Goal: Transaction & Acquisition: Purchase product/service

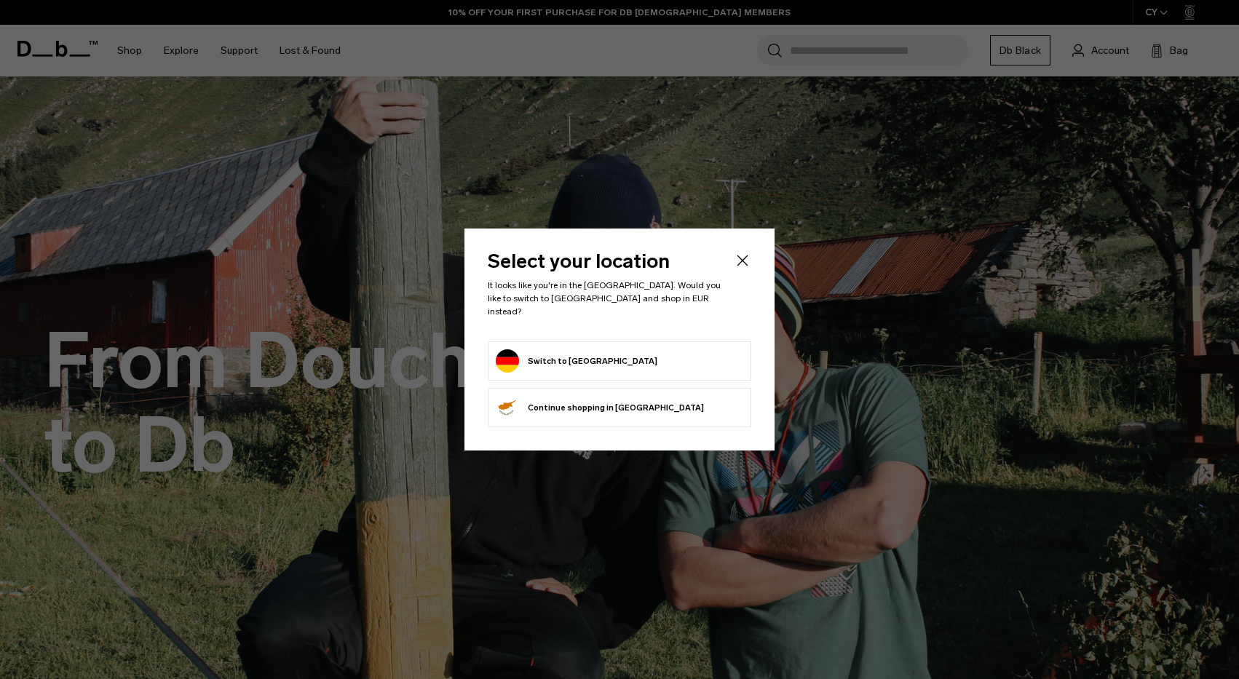
click at [748, 264] on icon "Close" at bounding box center [742, 260] width 17 height 17
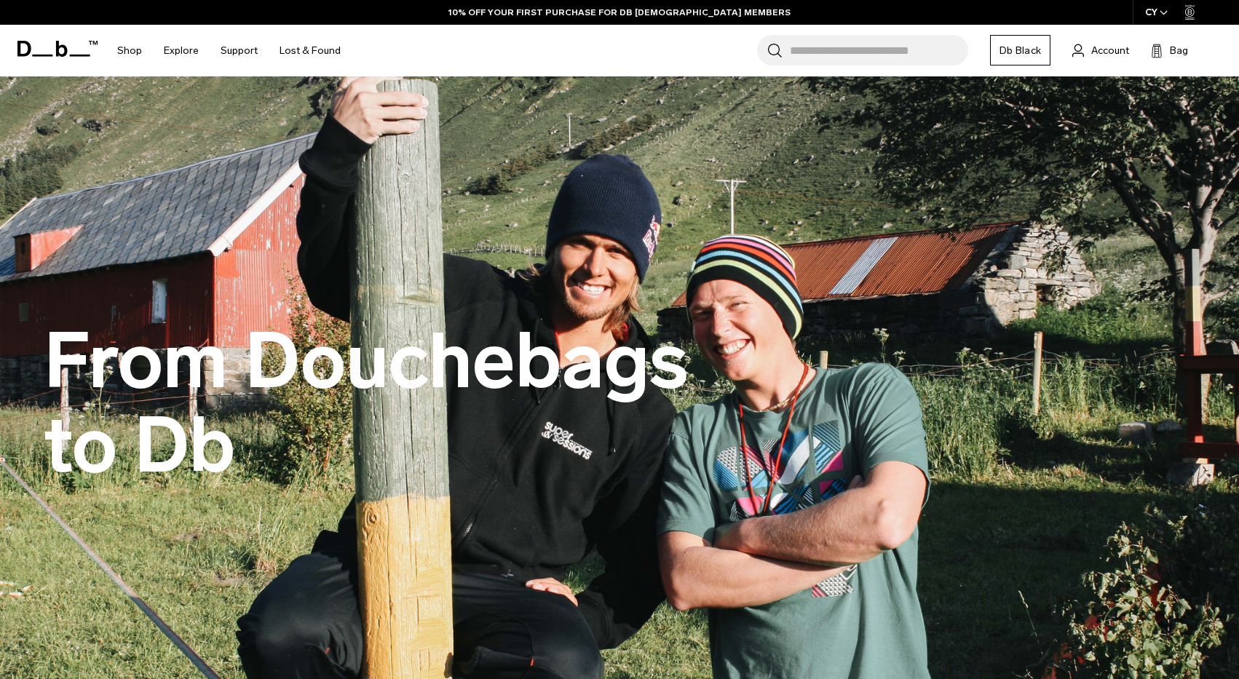
click at [746, 265] on icon "Close" at bounding box center [742, 260] width 17 height 17
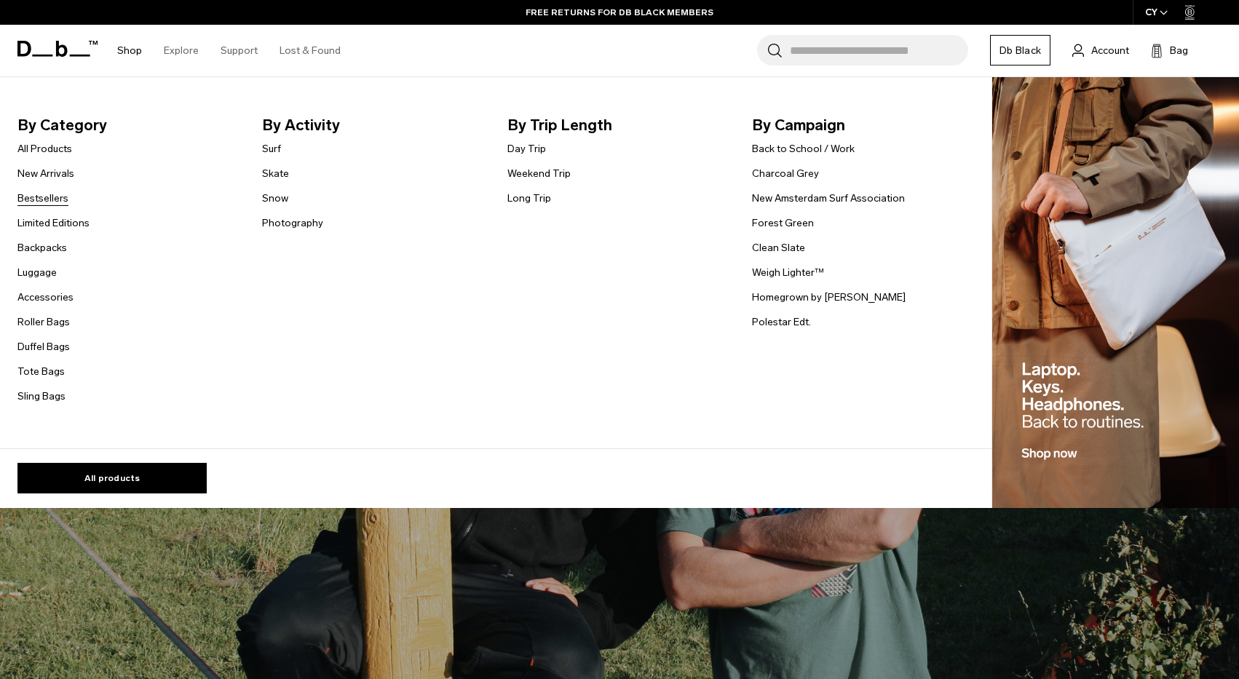
click at [25, 202] on link "Bestsellers" at bounding box center [42, 198] width 51 height 15
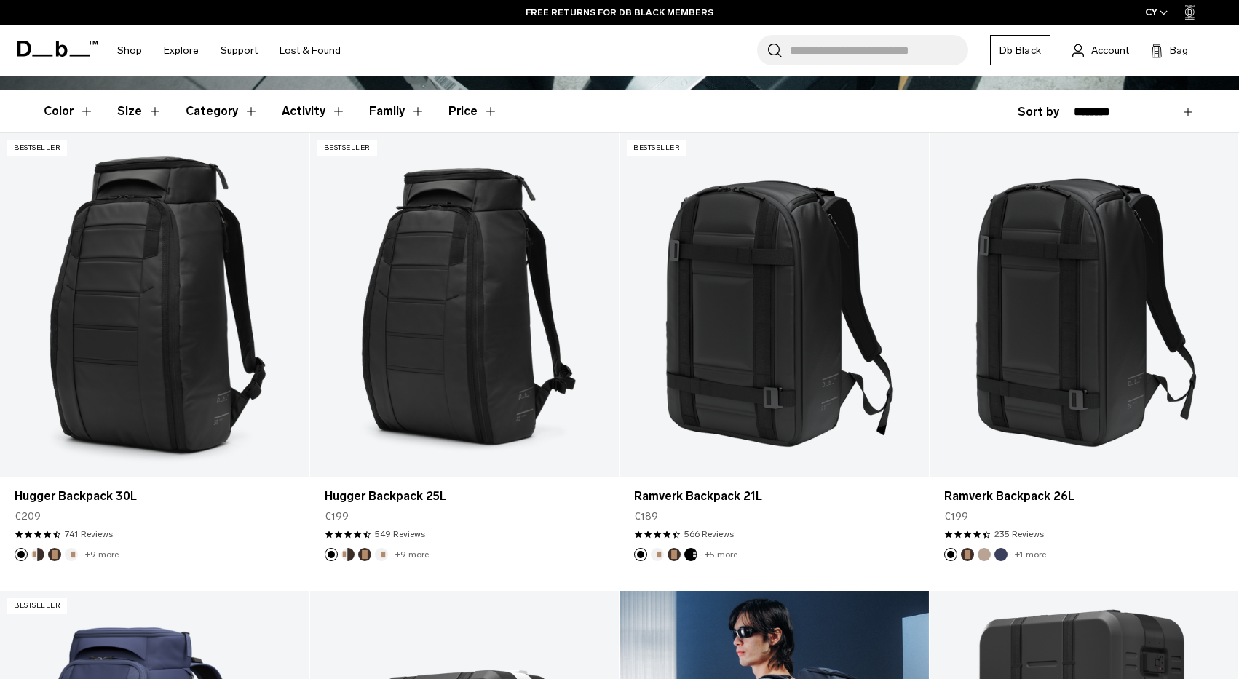
scroll to position [374, 0]
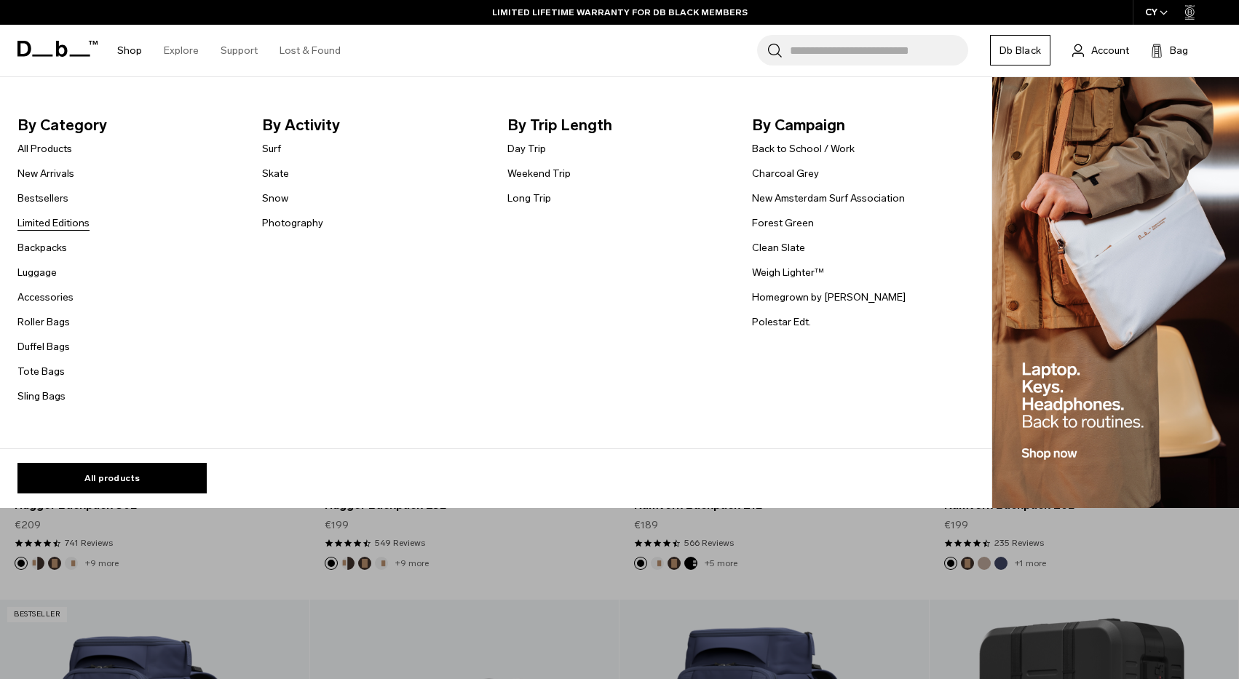
click at [39, 218] on link "Limited Editions" at bounding box center [53, 223] width 72 height 15
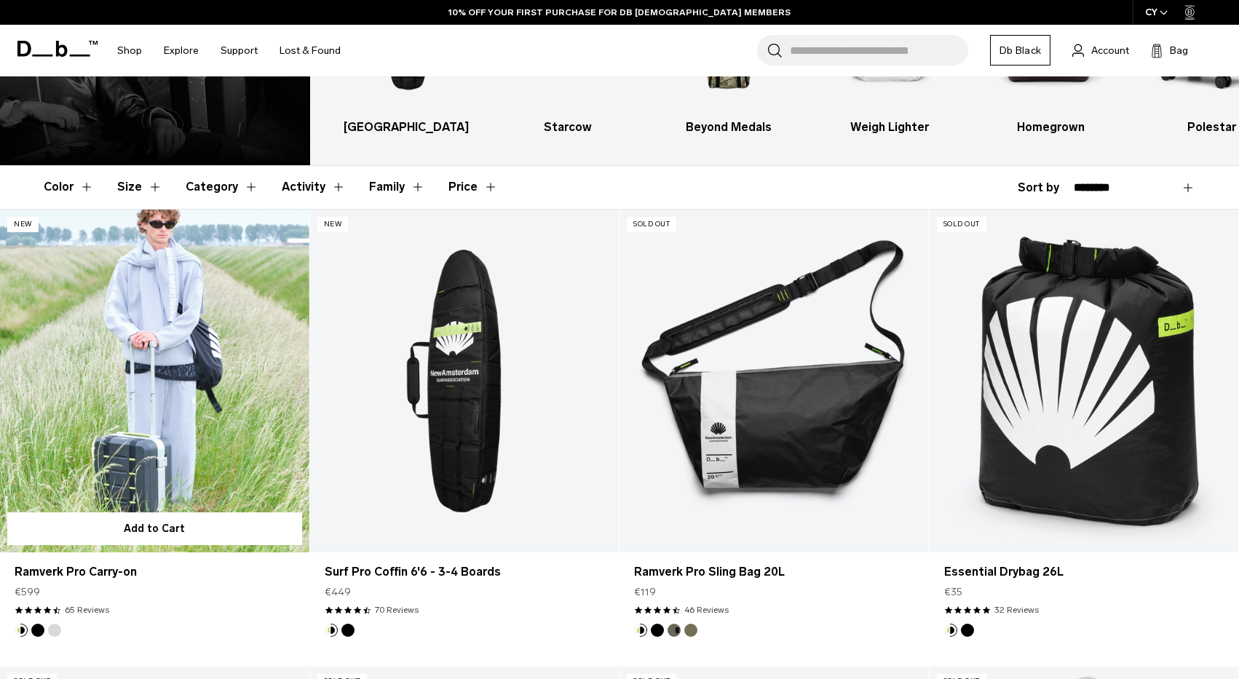
scroll to position [188, 0]
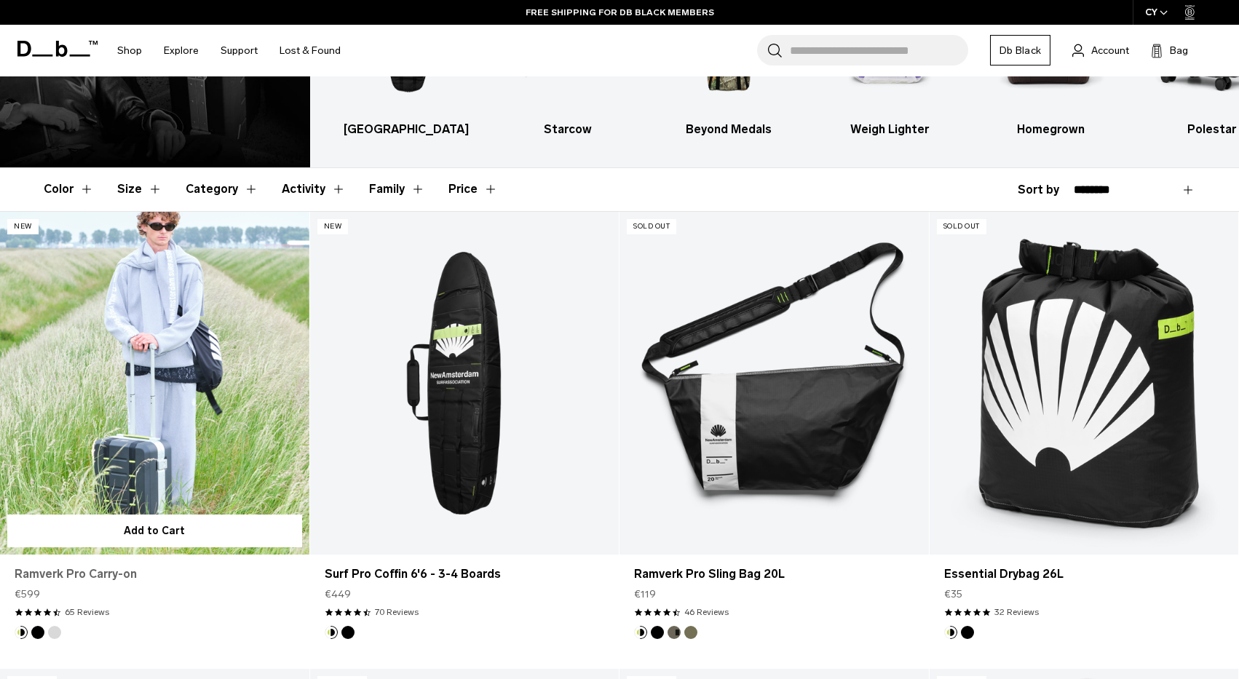
click at [76, 574] on link "Ramverk Pro Carry-on" at bounding box center [155, 574] width 280 height 17
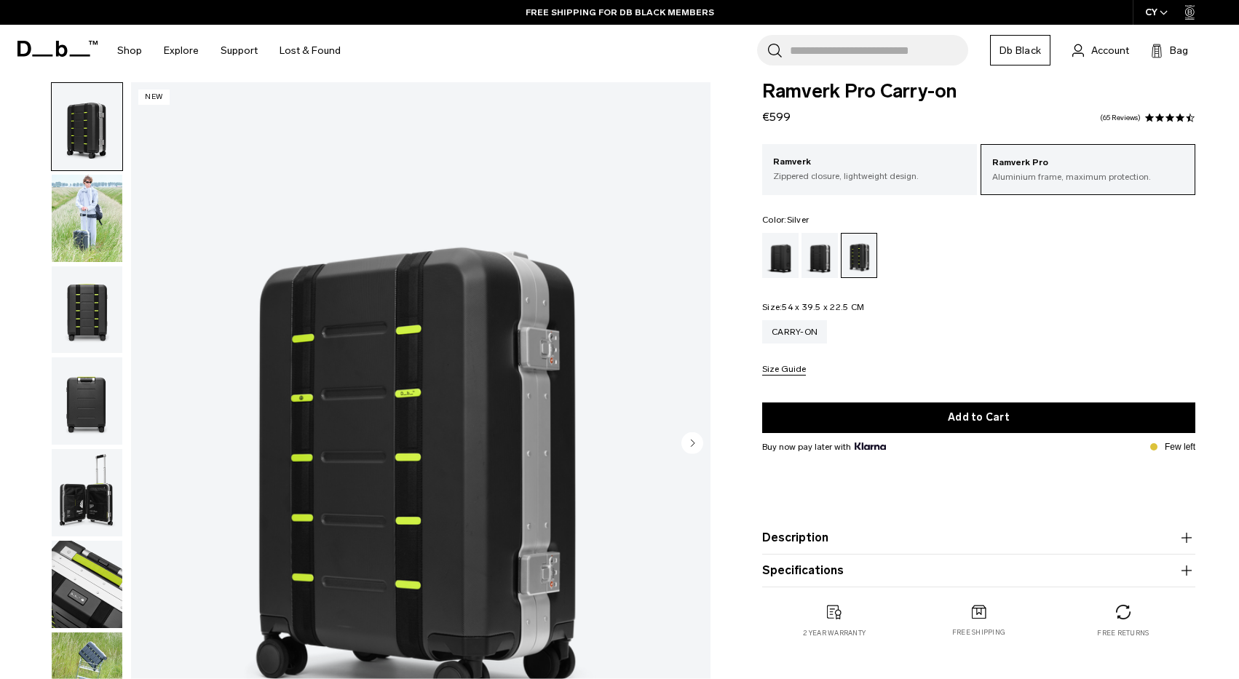
click at [824, 257] on div "Silver" at bounding box center [820, 255] width 37 height 45
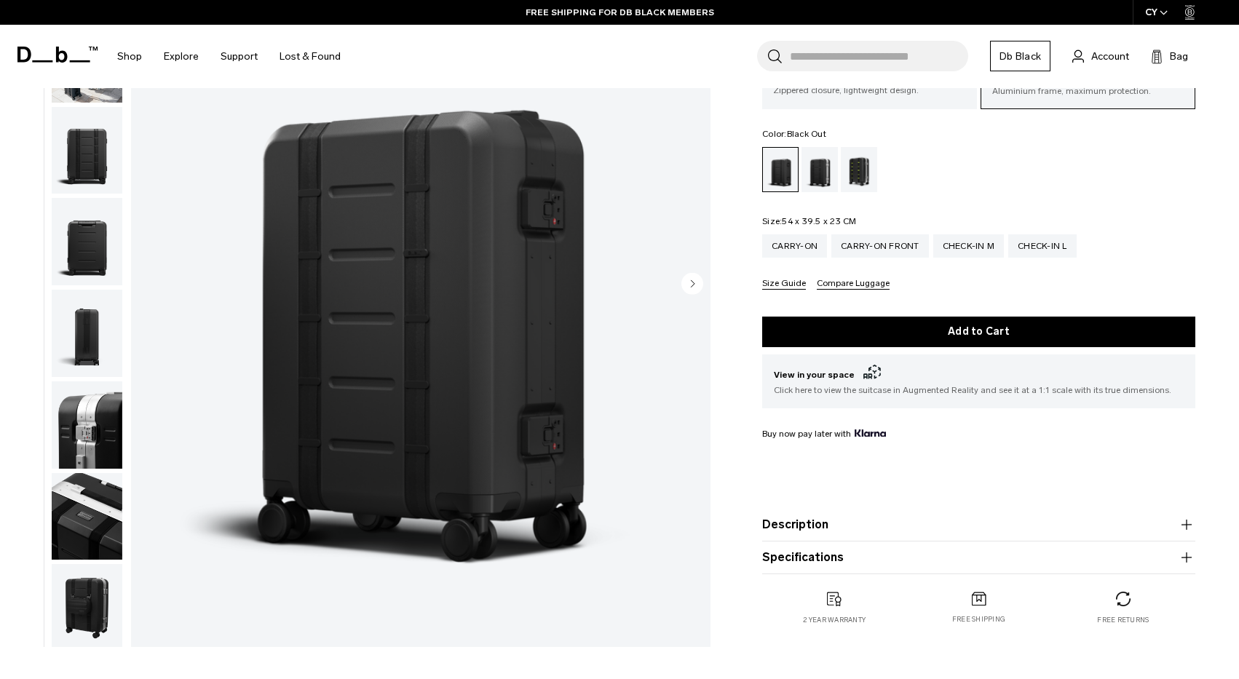
scroll to position [175, 0]
click at [861, 243] on div "Carry-on Front" at bounding box center [880, 245] width 98 height 23
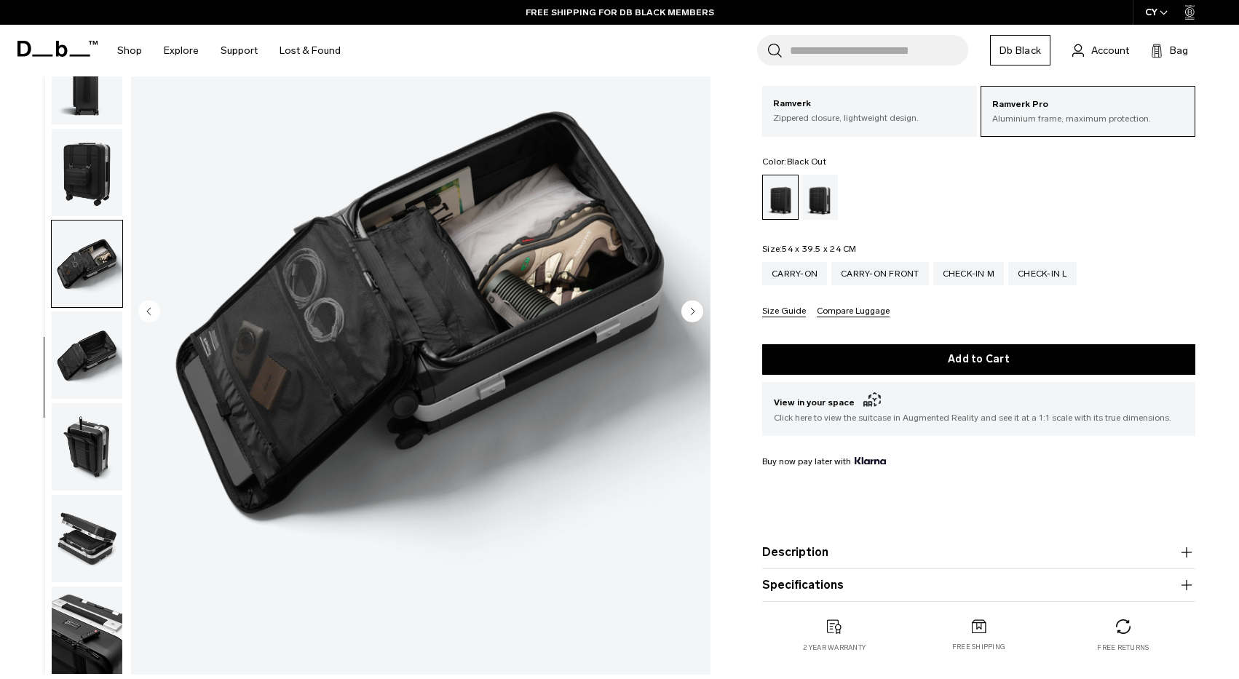
click at [76, 625] on img "button" at bounding box center [87, 630] width 71 height 87
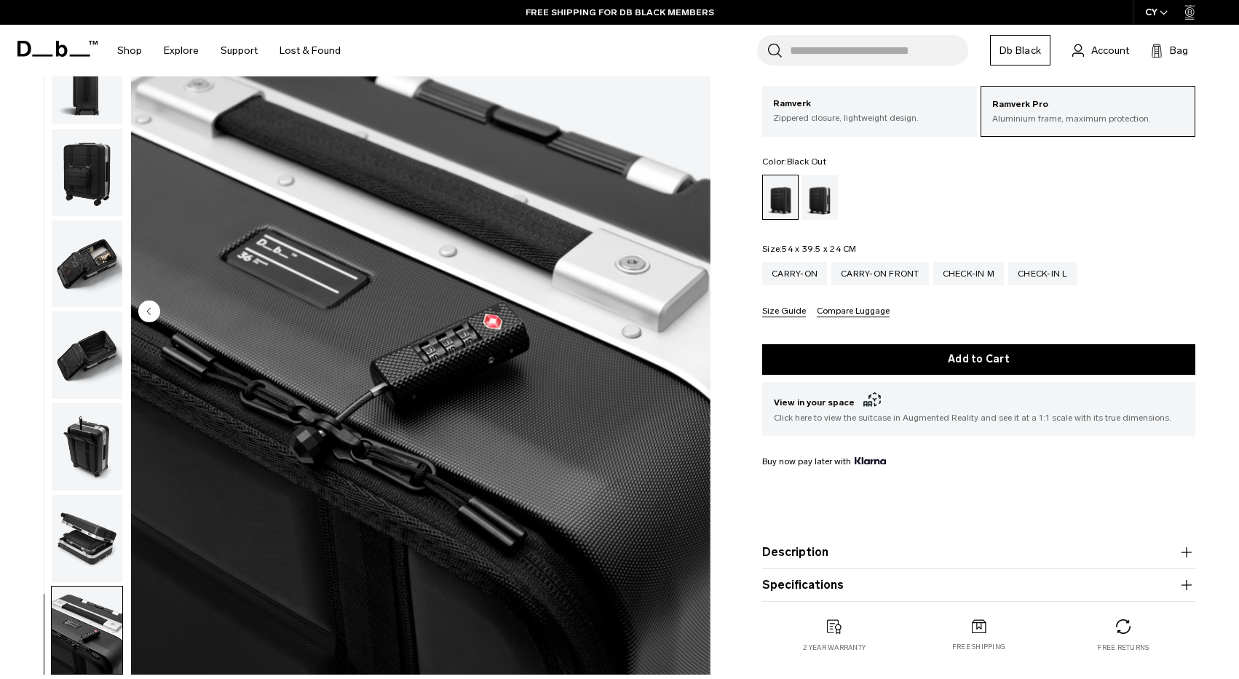
scroll to position [293, 0]
click at [75, 546] on img "button" at bounding box center [87, 538] width 71 height 87
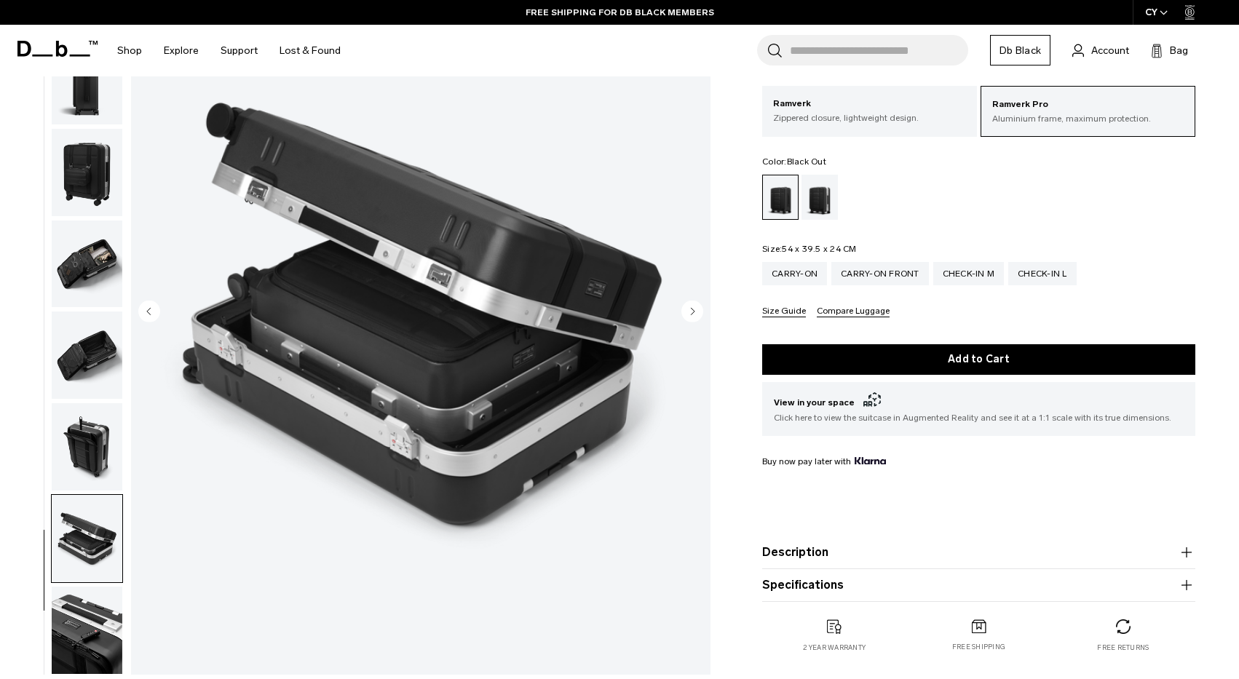
click at [95, 428] on img "button" at bounding box center [87, 446] width 71 height 87
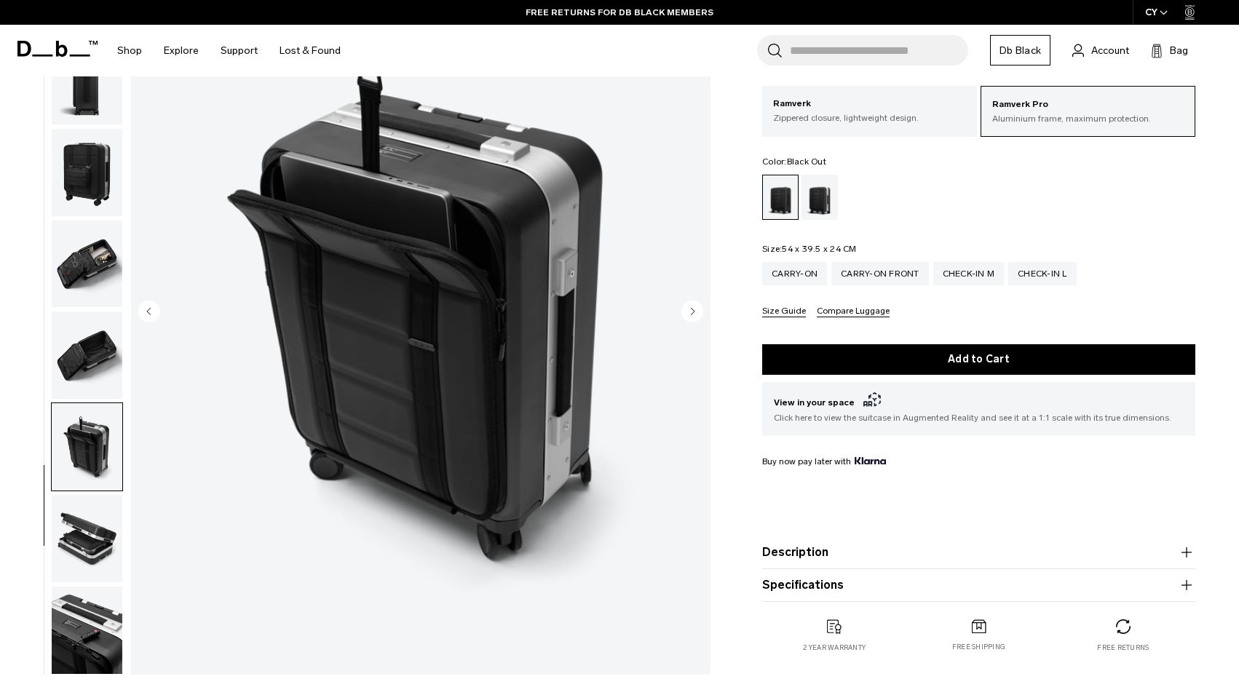
click at [85, 333] on img "button" at bounding box center [87, 355] width 71 height 87
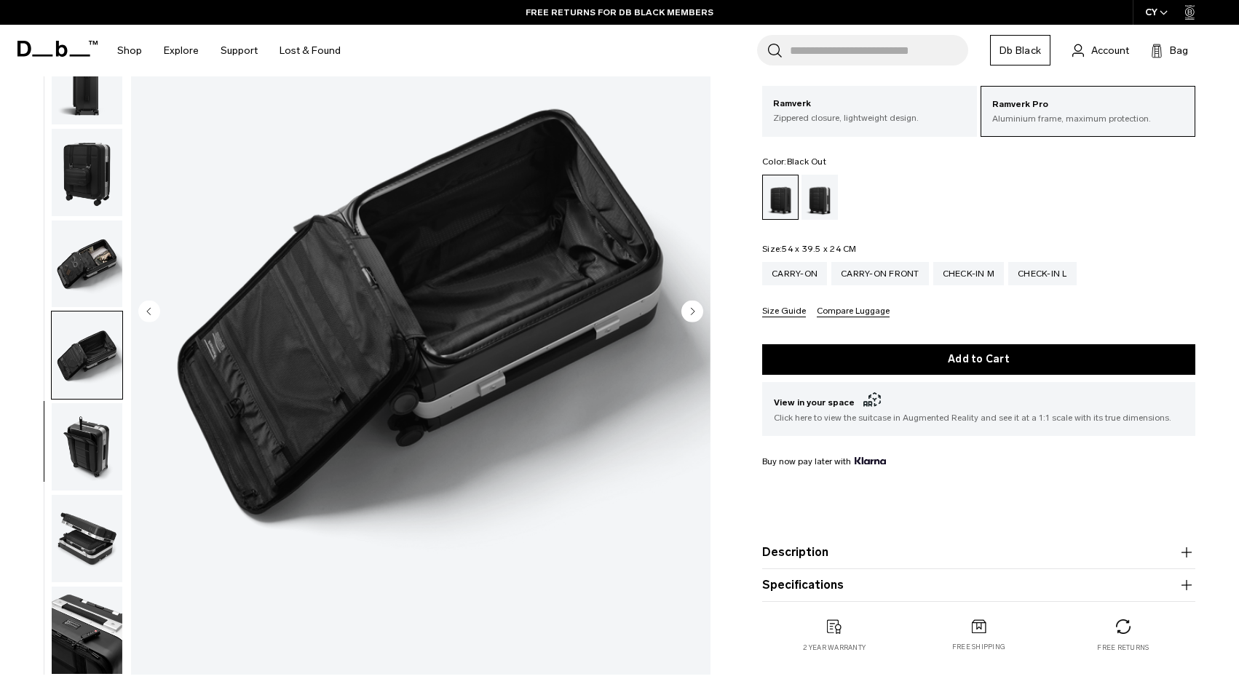
click at [87, 272] on img "button" at bounding box center [87, 264] width 71 height 87
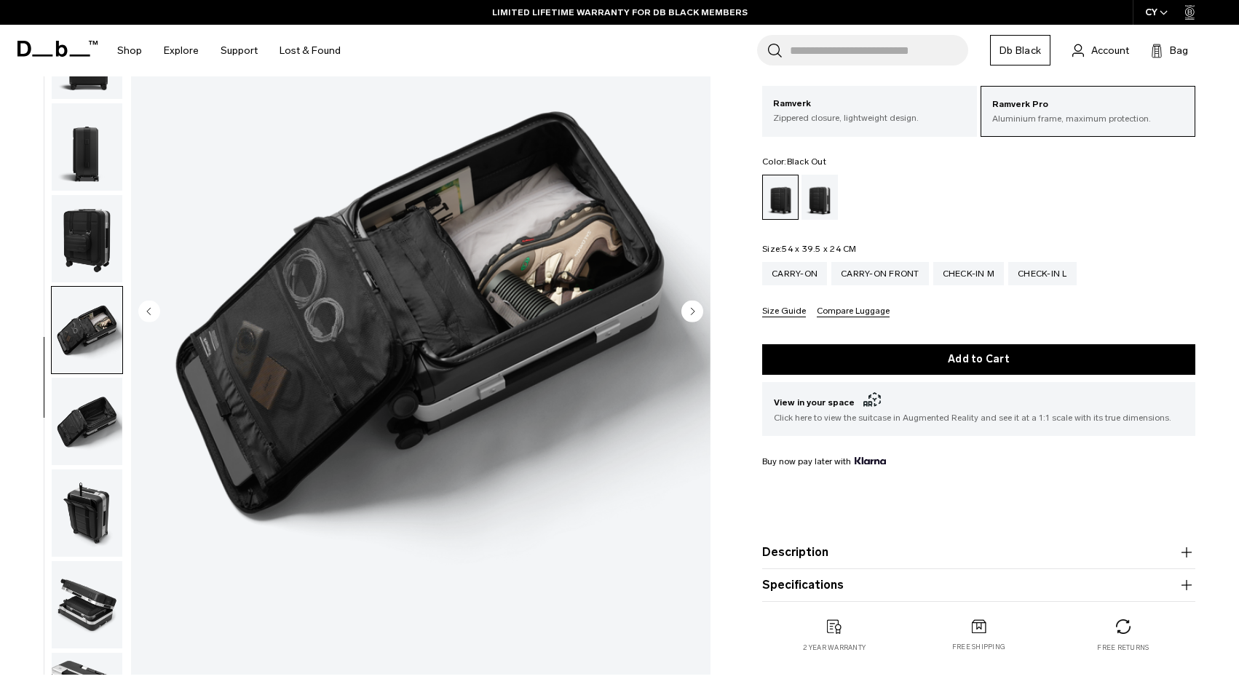
scroll to position [213, 0]
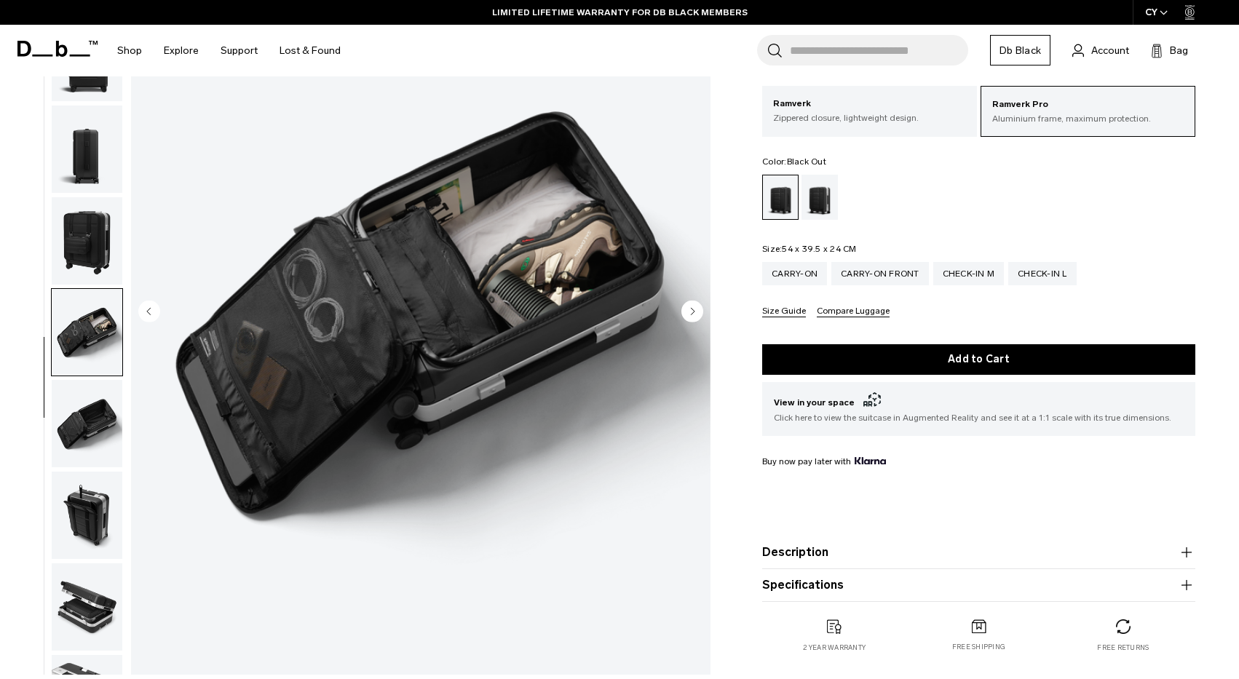
click at [82, 237] on img "button" at bounding box center [87, 240] width 71 height 87
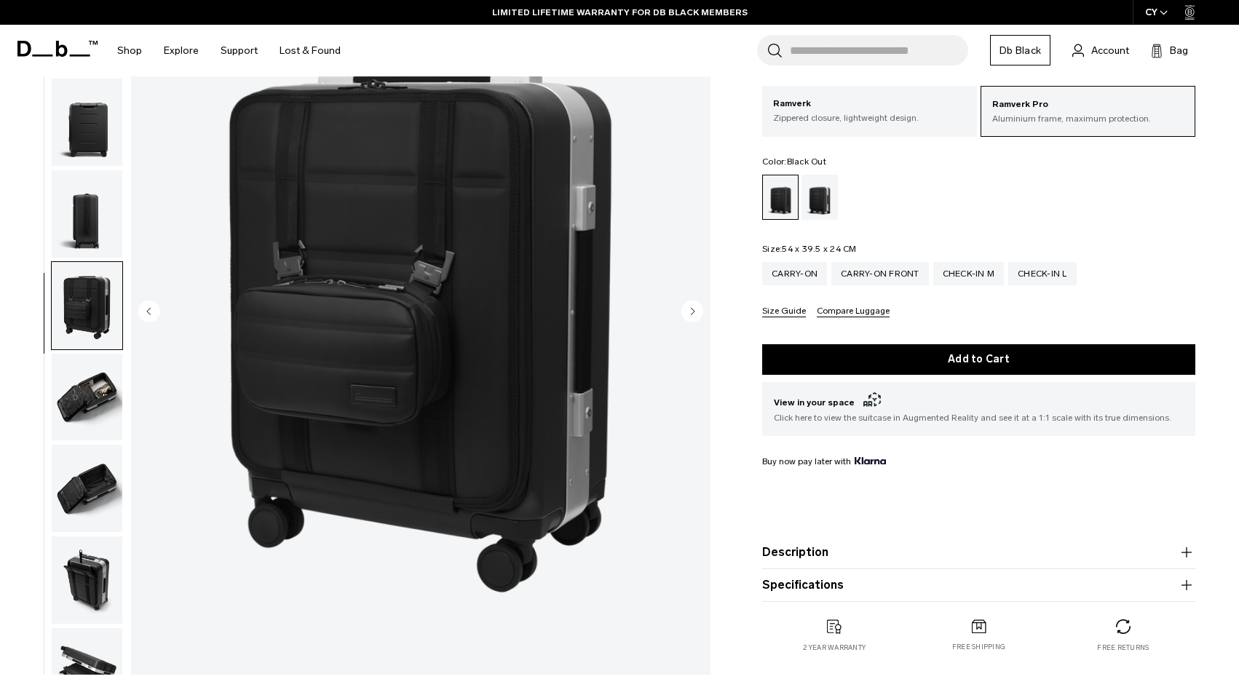
click at [81, 200] on img "button" at bounding box center [87, 213] width 71 height 87
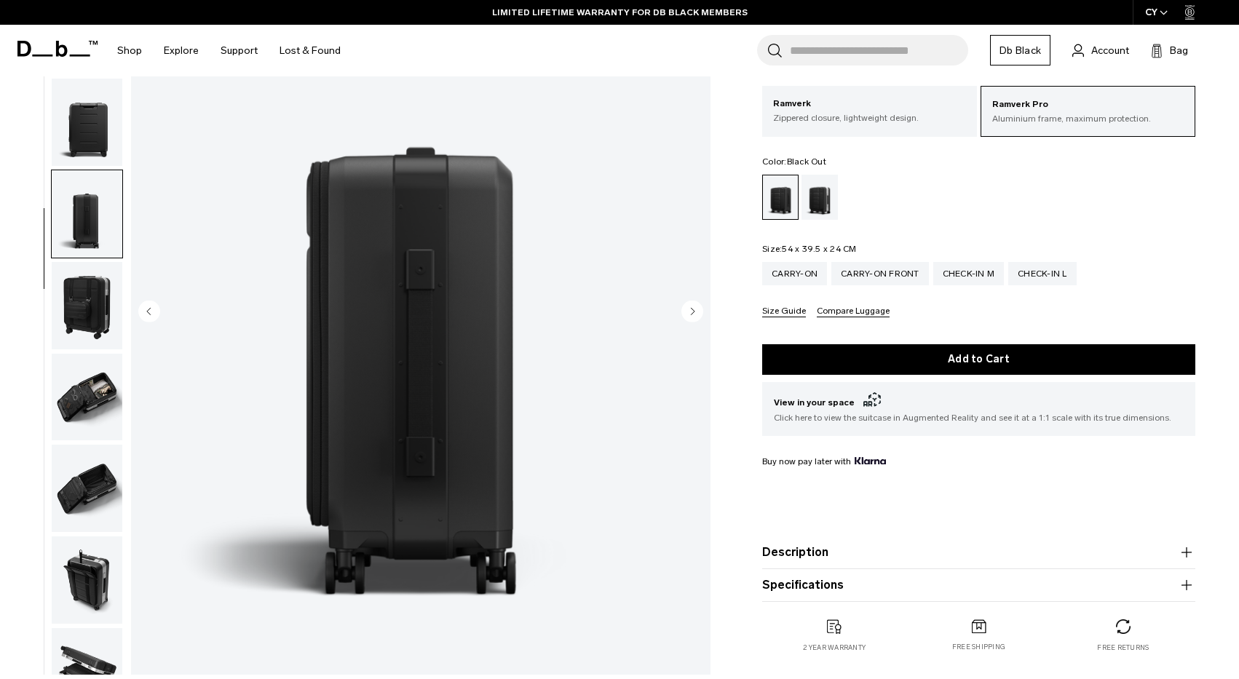
scroll to position [293, 0]
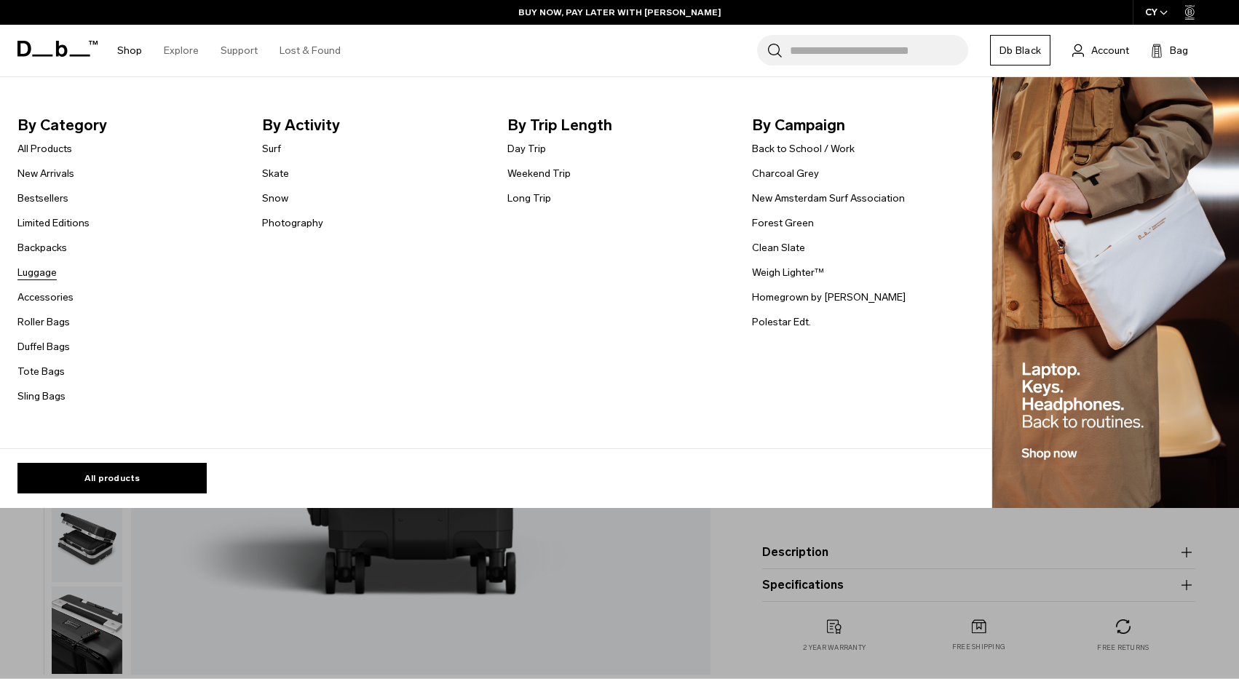
click at [37, 270] on link "Luggage" at bounding box center [36, 272] width 39 height 15
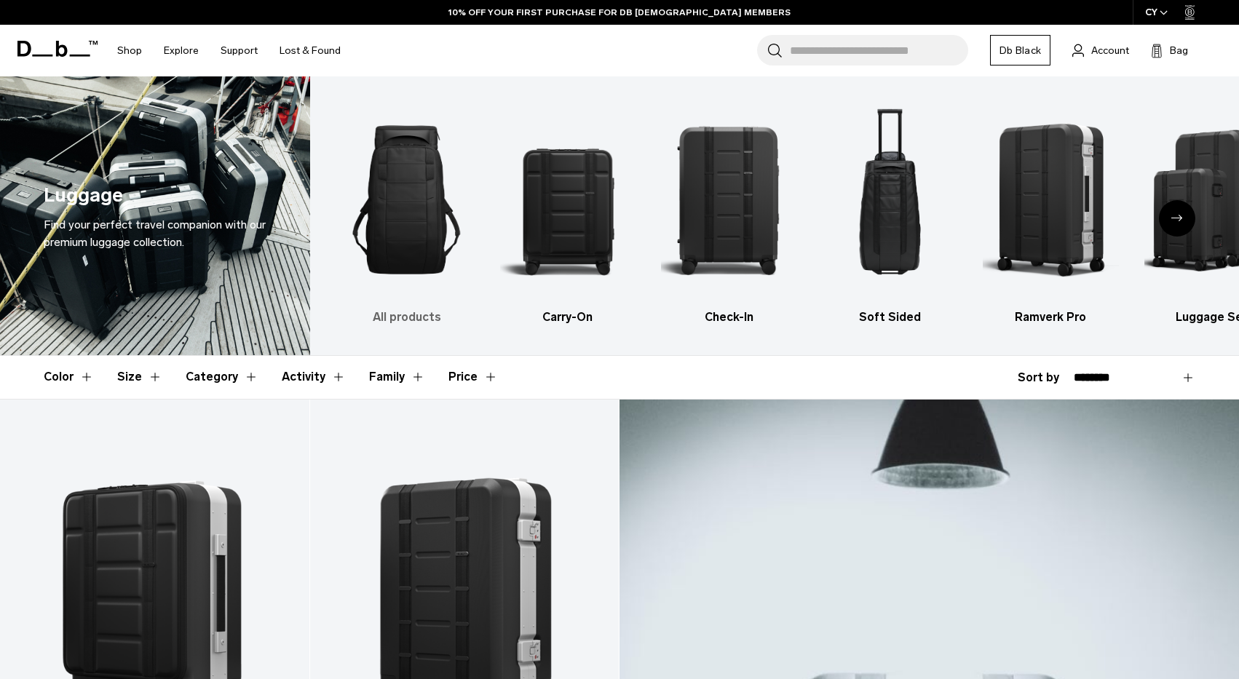
click at [403, 183] on img "1 / 6" at bounding box center [406, 199] width 135 height 203
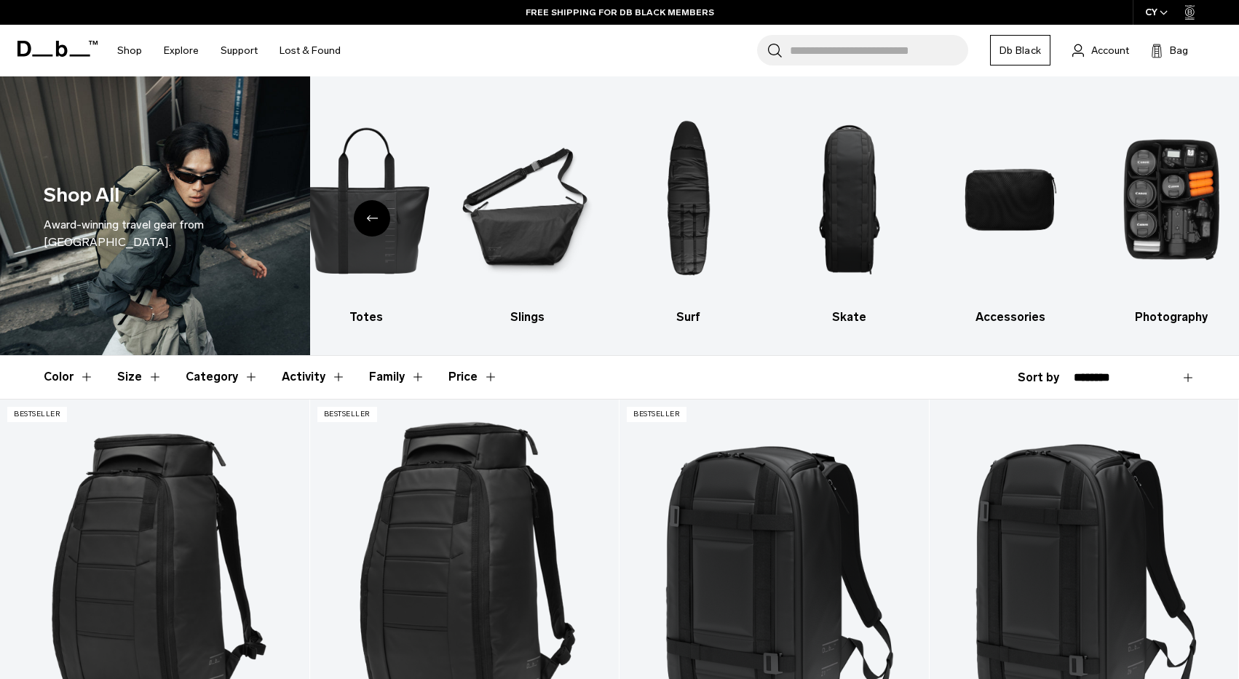
click at [379, 222] on div "Previous slide" at bounding box center [372, 218] width 36 height 36
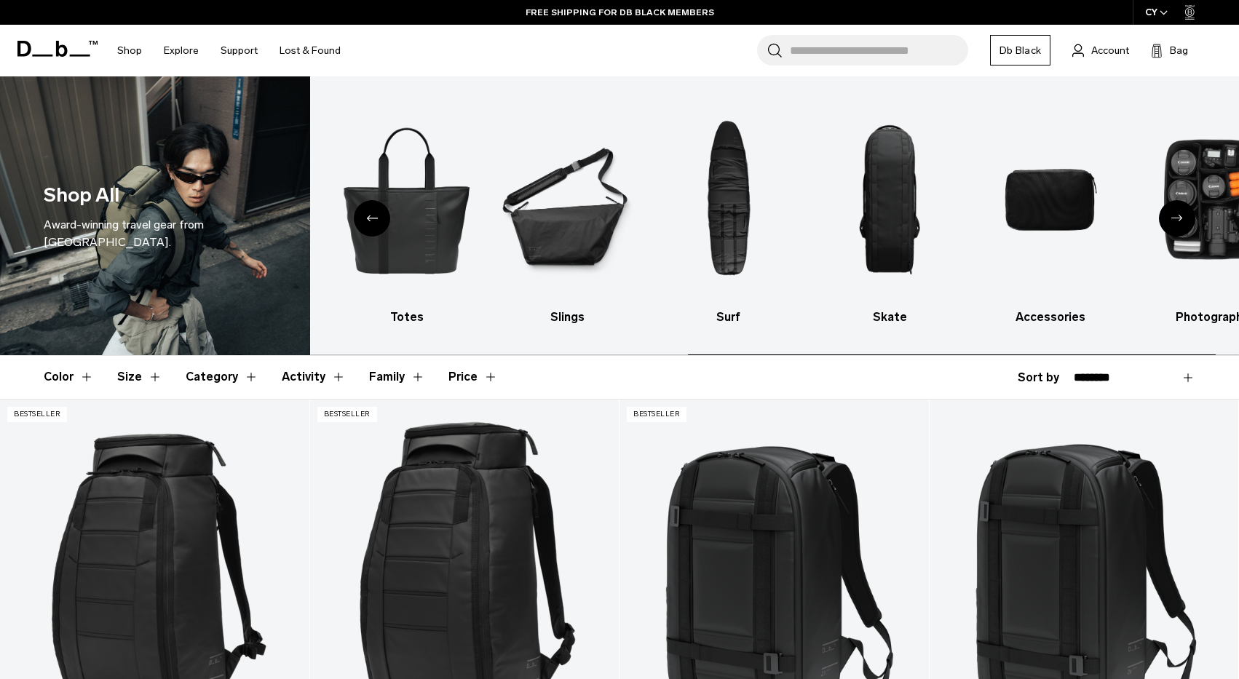
click at [379, 222] on div "Previous slide" at bounding box center [372, 218] width 36 height 36
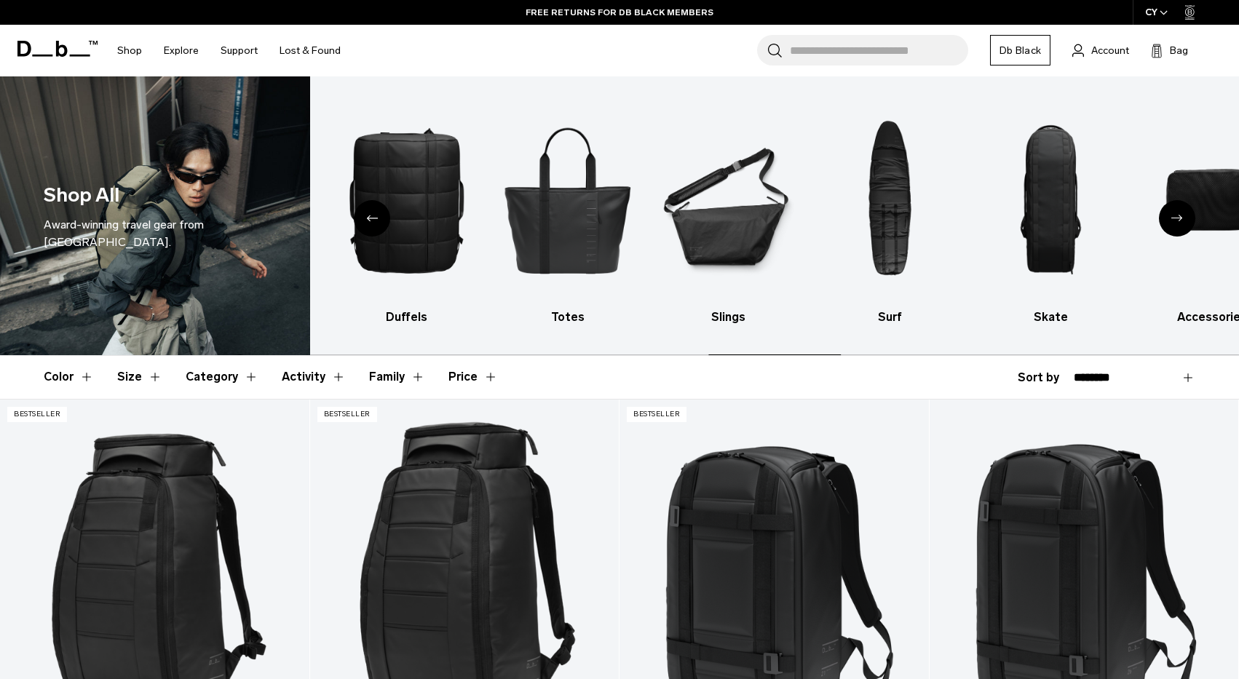
click at [379, 222] on div "Previous slide" at bounding box center [372, 218] width 36 height 36
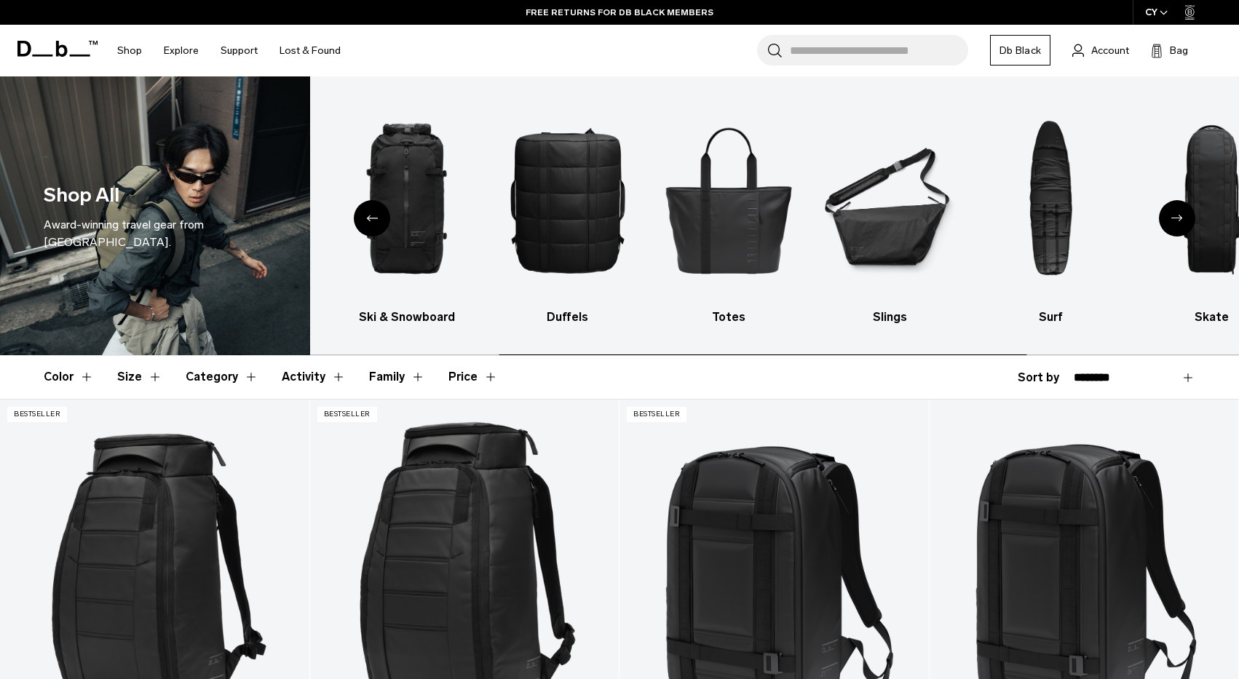
click at [379, 222] on div "Previous slide" at bounding box center [372, 218] width 36 height 36
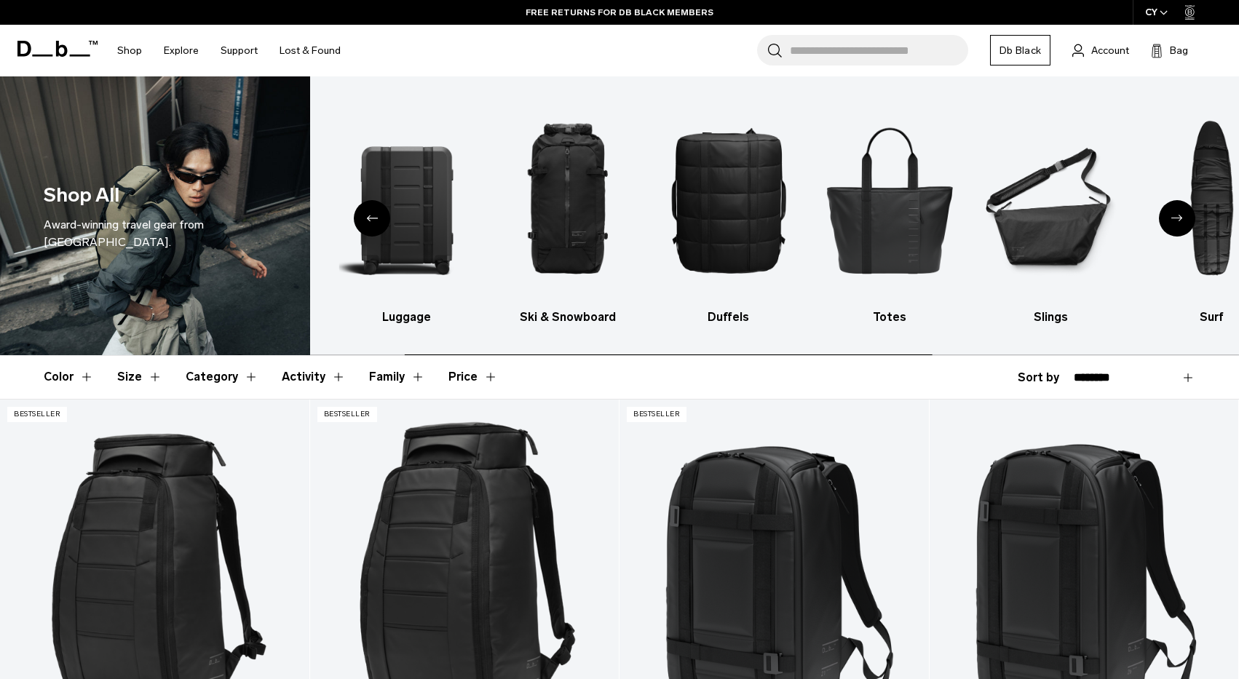
click at [379, 222] on div "Previous slide" at bounding box center [372, 218] width 36 height 36
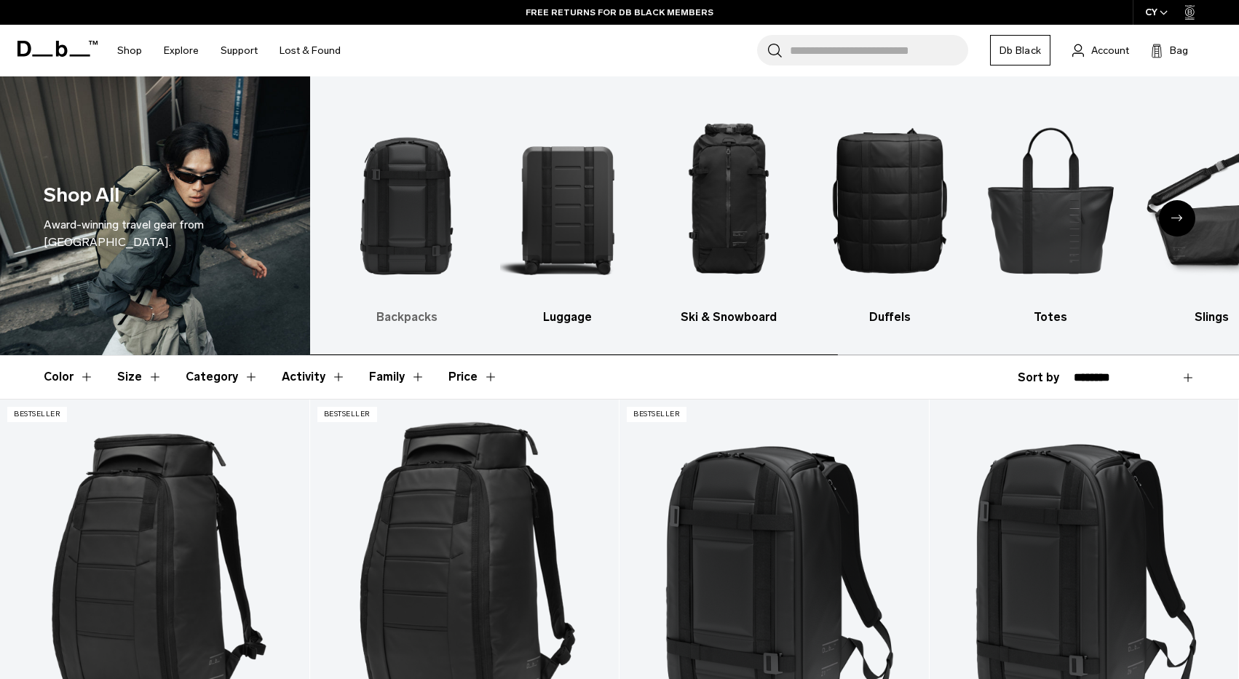
click at [378, 220] on img "1 / 10" at bounding box center [406, 199] width 135 height 203
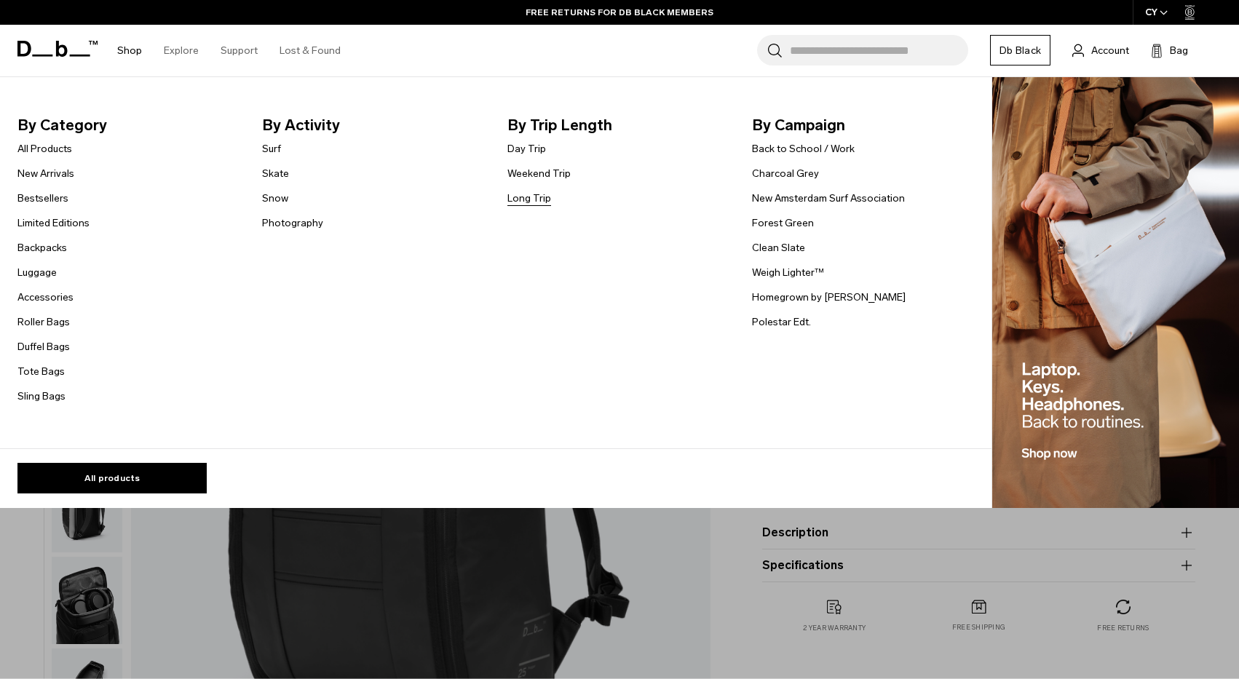
click at [524, 198] on link "Long Trip" at bounding box center [529, 198] width 44 height 15
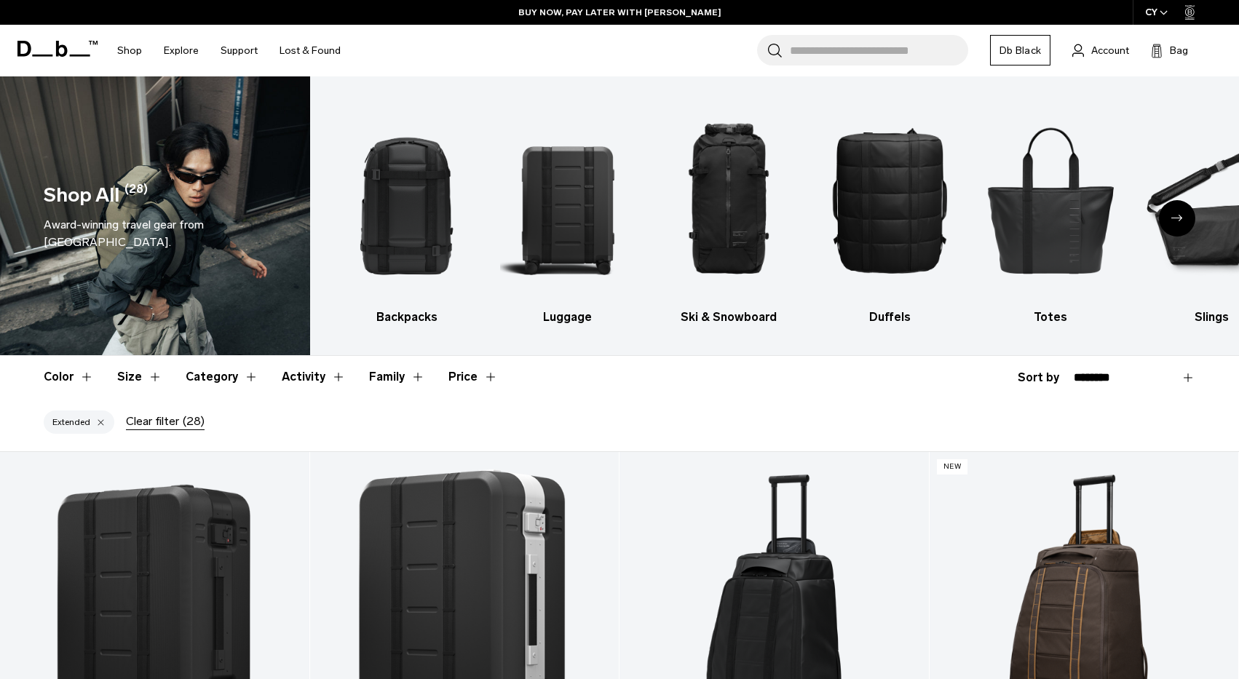
click at [590, 384] on header "Color Size Category Activity Family Price" at bounding box center [620, 377] width 1152 height 42
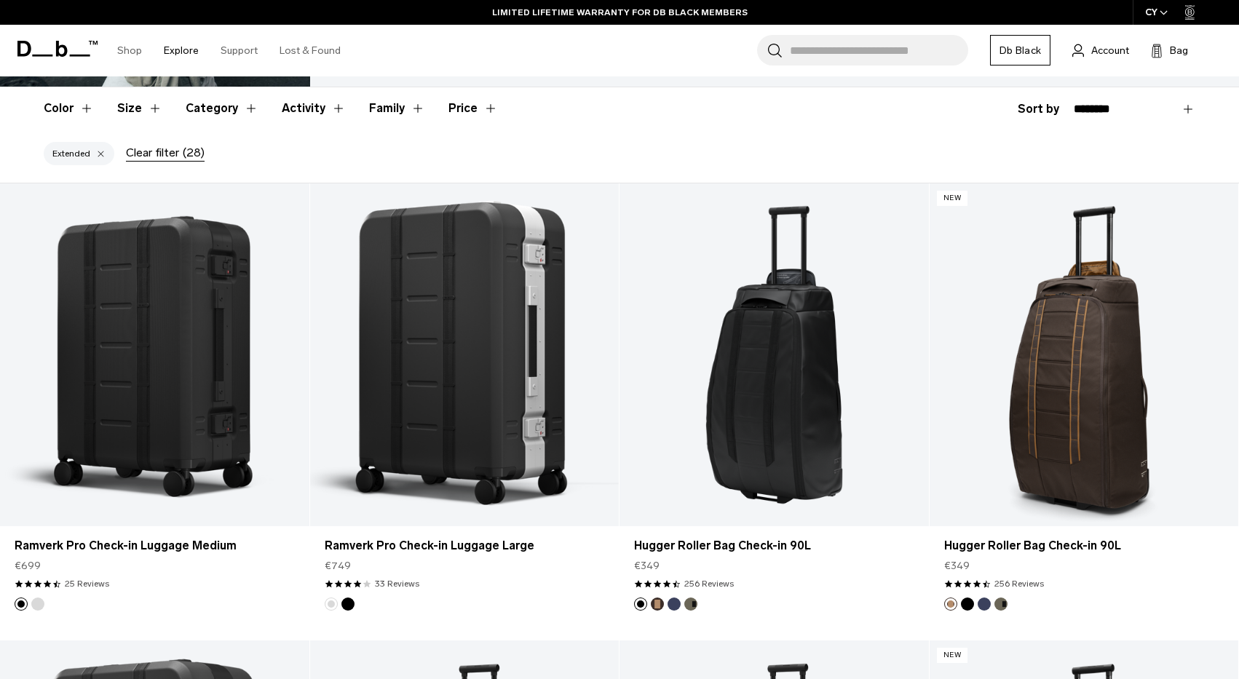
scroll to position [263, 0]
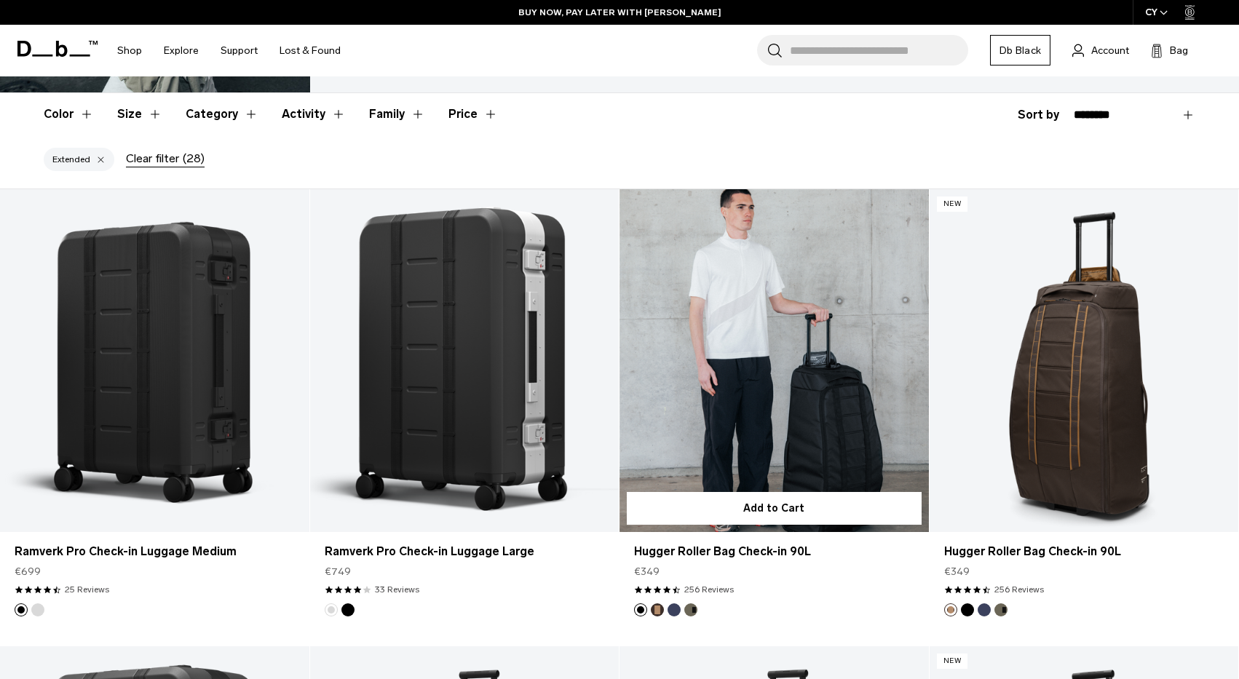
click at [839, 382] on link "Hugger Roller Bag Check-in 90L" at bounding box center [774, 361] width 309 height 344
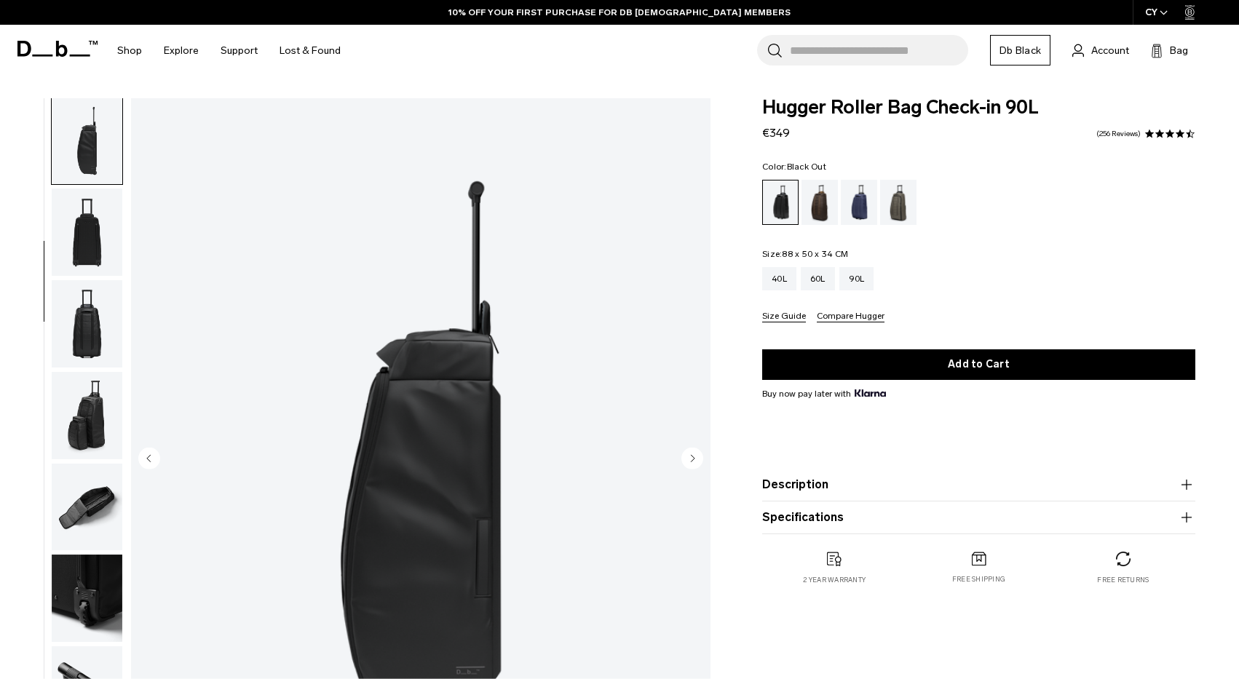
click at [74, 334] on img "button" at bounding box center [87, 323] width 71 height 87
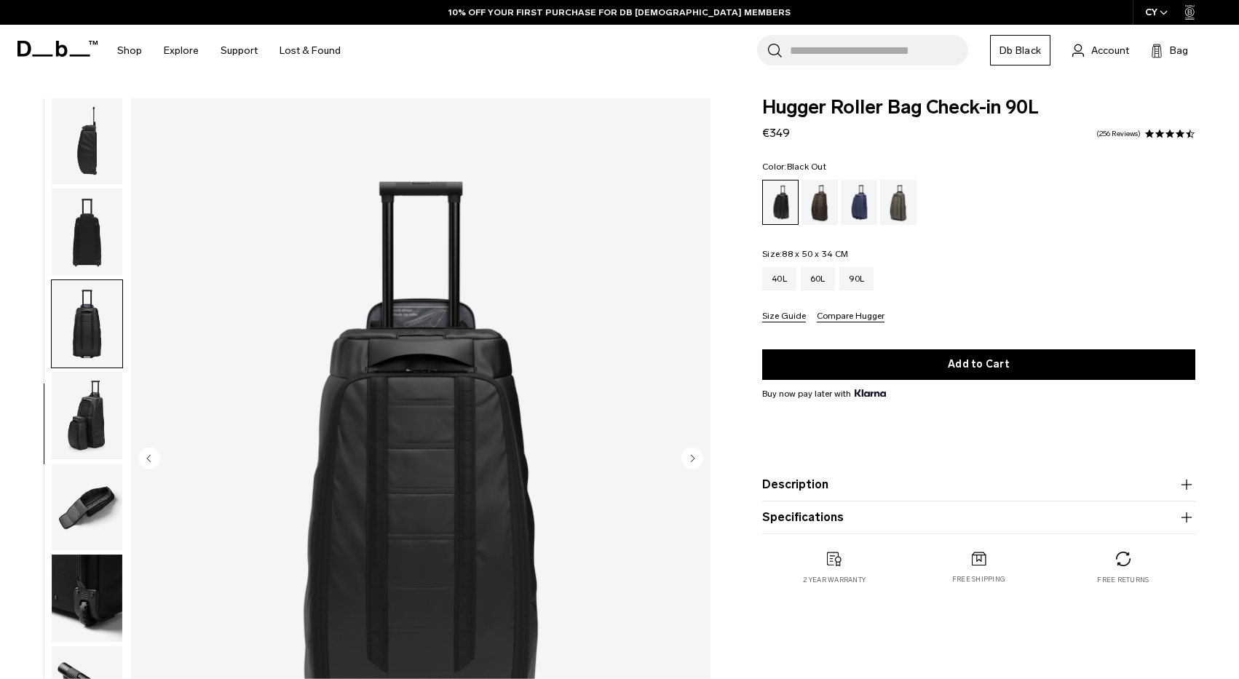
click at [86, 424] on img "button" at bounding box center [87, 415] width 71 height 87
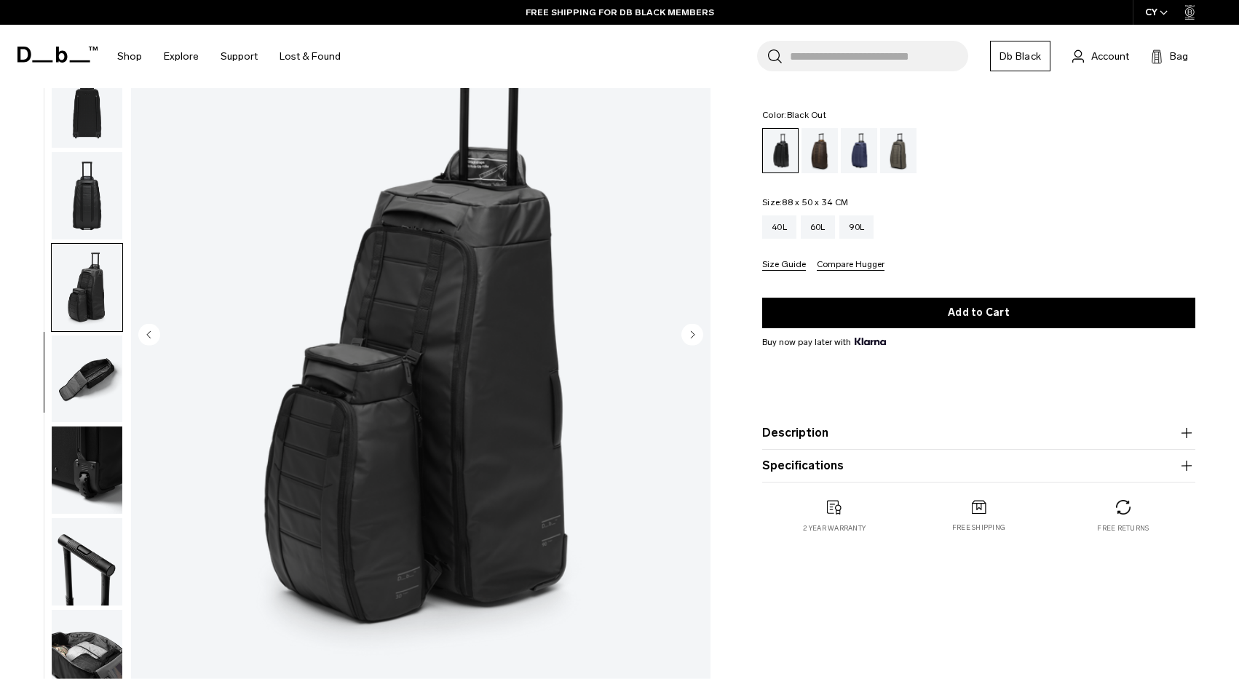
scroll to position [127, 0]
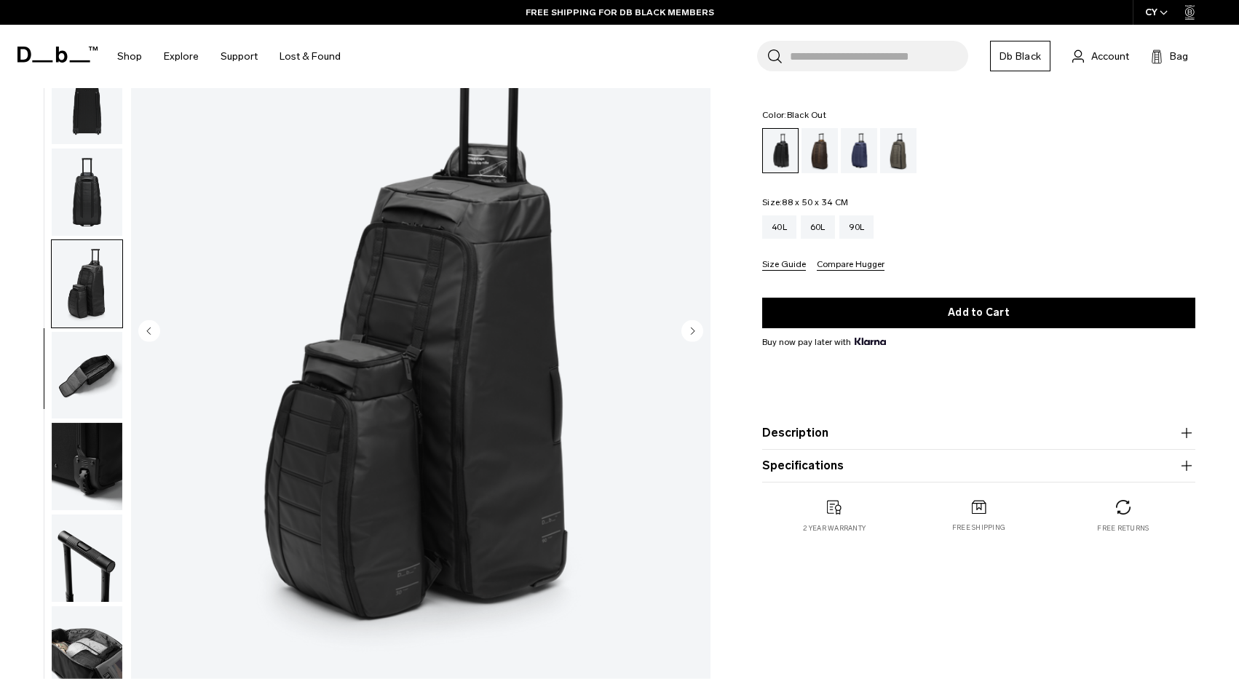
click at [77, 461] on img "button" at bounding box center [87, 466] width 71 height 87
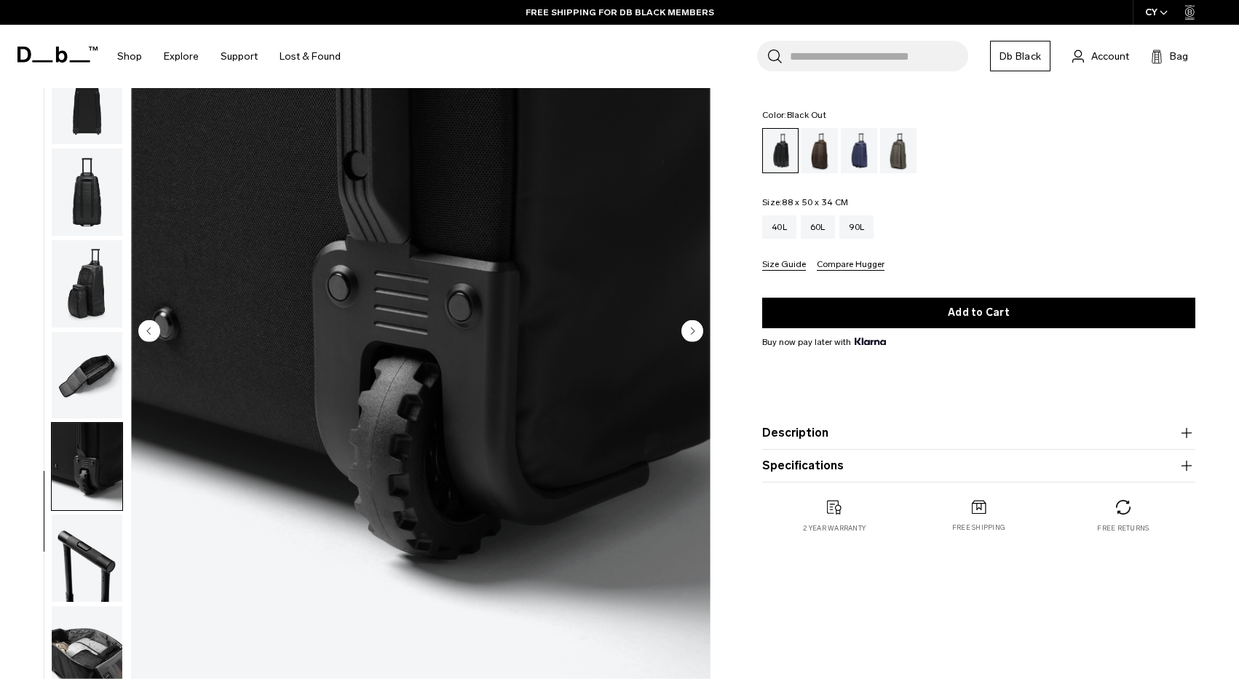
click at [82, 372] on img "button" at bounding box center [87, 375] width 71 height 87
